Goal: Task Accomplishment & Management: Use online tool/utility

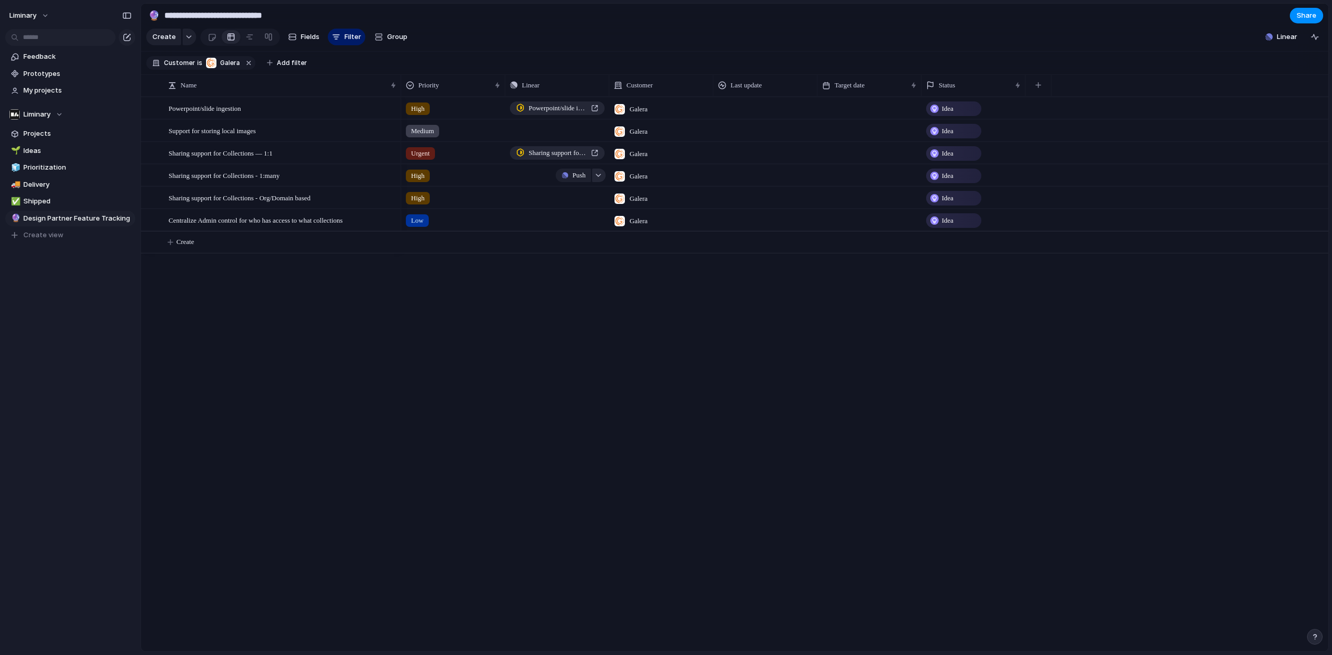
click at [603, 182] on button "button" at bounding box center [599, 176] width 14 height 14
type input "*******"
click at [583, 252] on span "Sharing support for Collections — 1:1, and 1:many" at bounding box center [572, 250] width 96 height 10
click at [428, 115] on div "High" at bounding box center [418, 109] width 24 height 12
click at [492, 327] on div "Urgent High Medium Low No Priority" at bounding box center [666, 327] width 1332 height 655
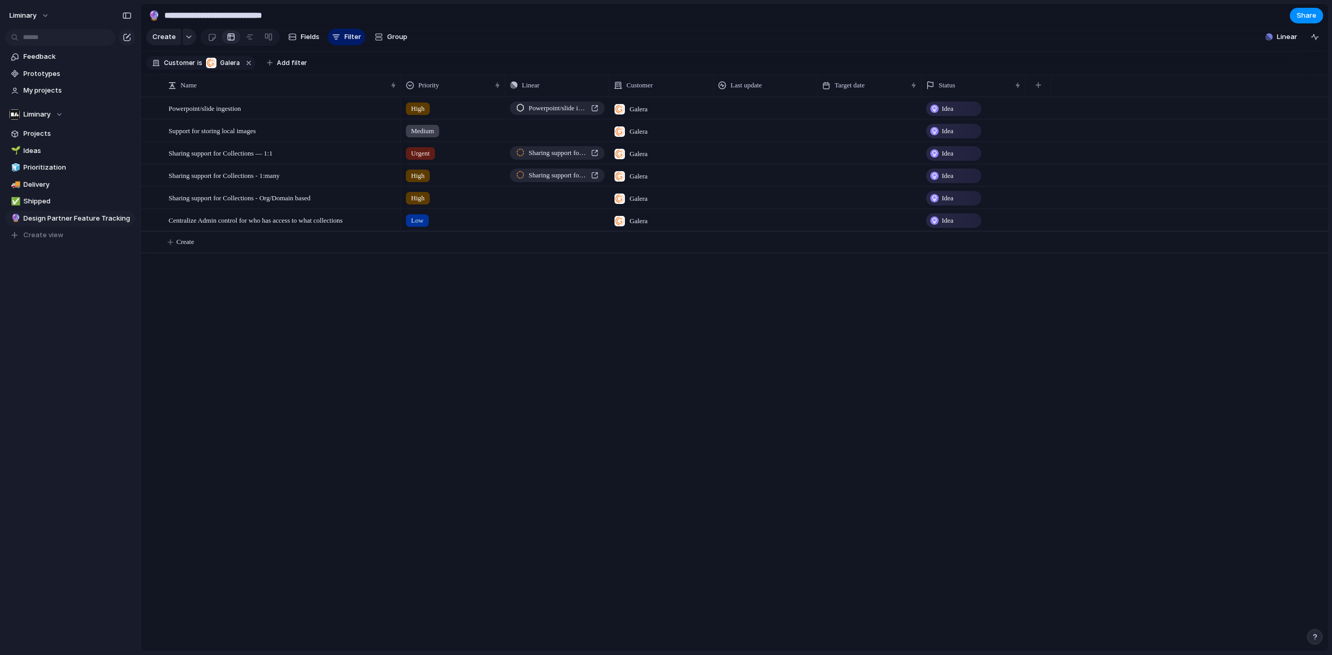
click at [425, 159] on span "Urgent" at bounding box center [420, 153] width 19 height 10
click at [428, 221] on span "High" at bounding box center [420, 222] width 15 height 10
click at [410, 205] on div "High" at bounding box center [418, 198] width 24 height 12
click at [422, 283] on span "Medium" at bounding box center [426, 284] width 26 height 10
